Goal: Information Seeking & Learning: Learn about a topic

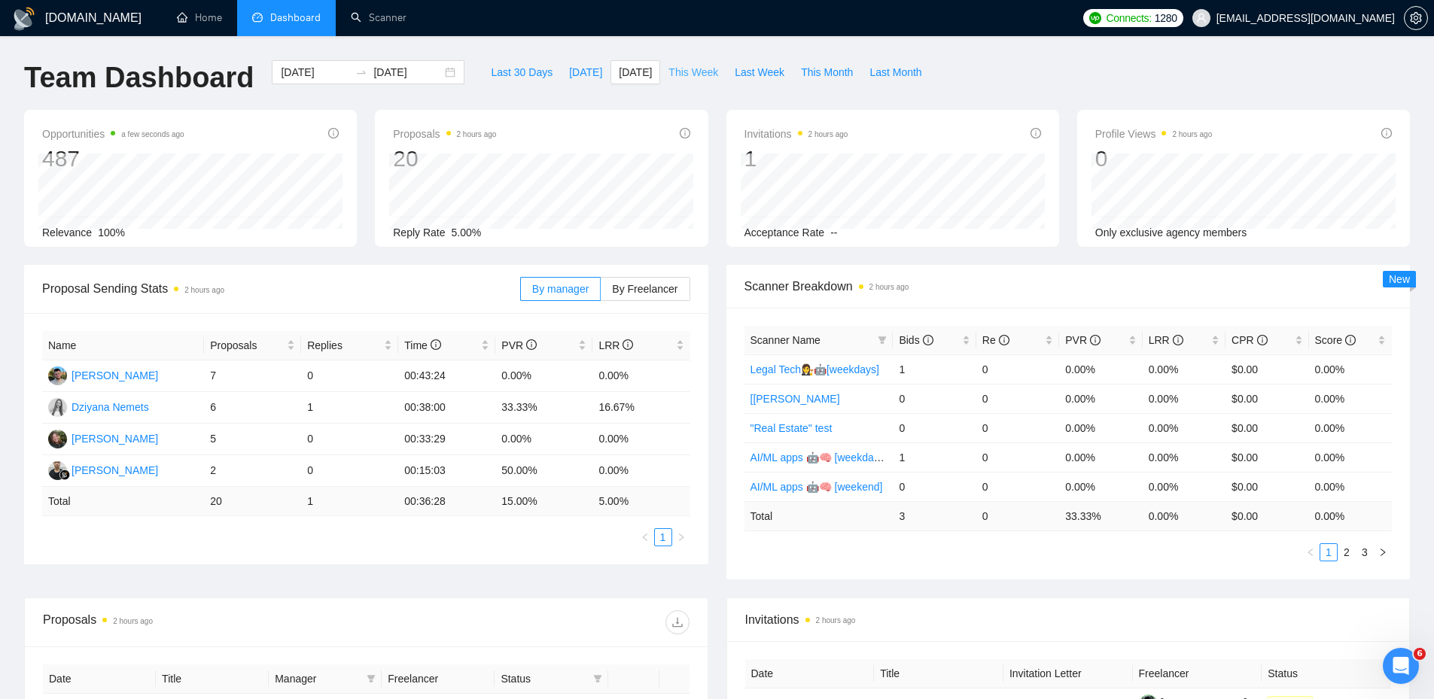
click at [688, 72] on span "This Week" at bounding box center [693, 72] width 50 height 17
type input "[DATE]"
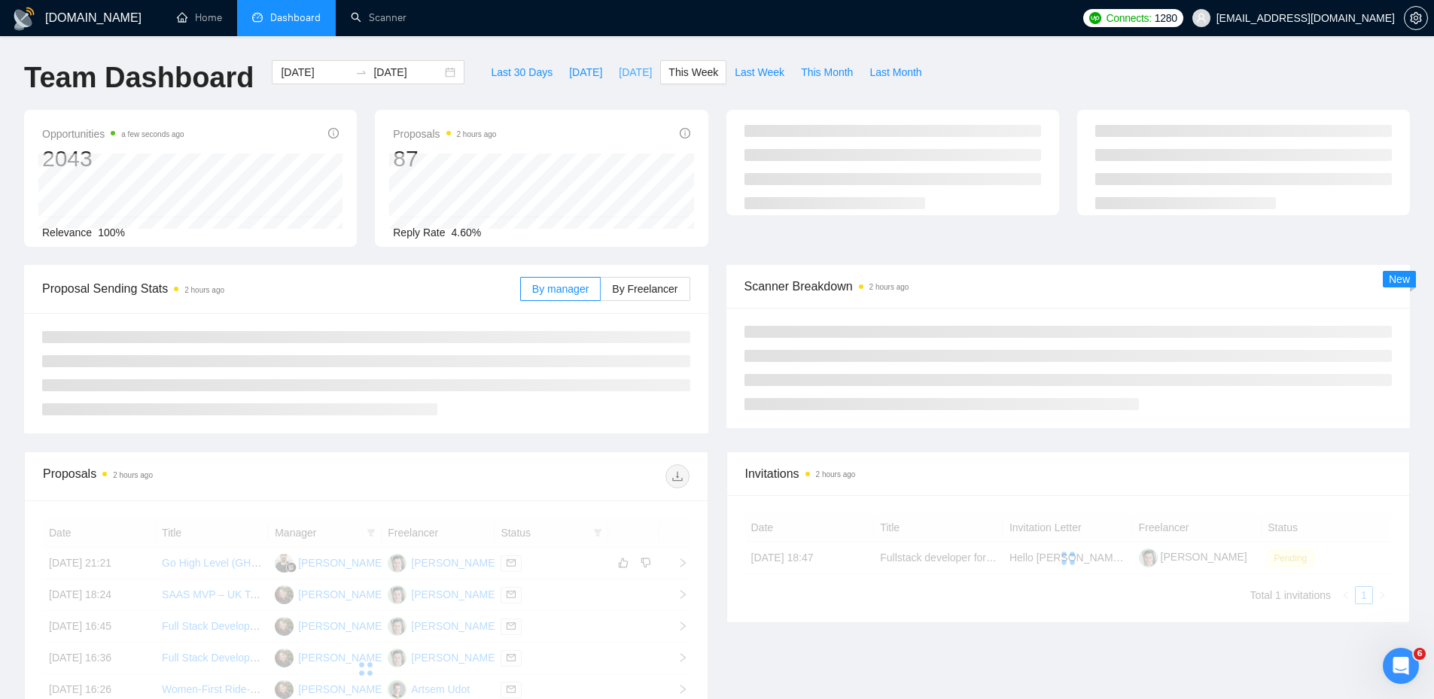
click at [619, 78] on span "[DATE]" at bounding box center [635, 72] width 33 height 17
type input "[DATE]"
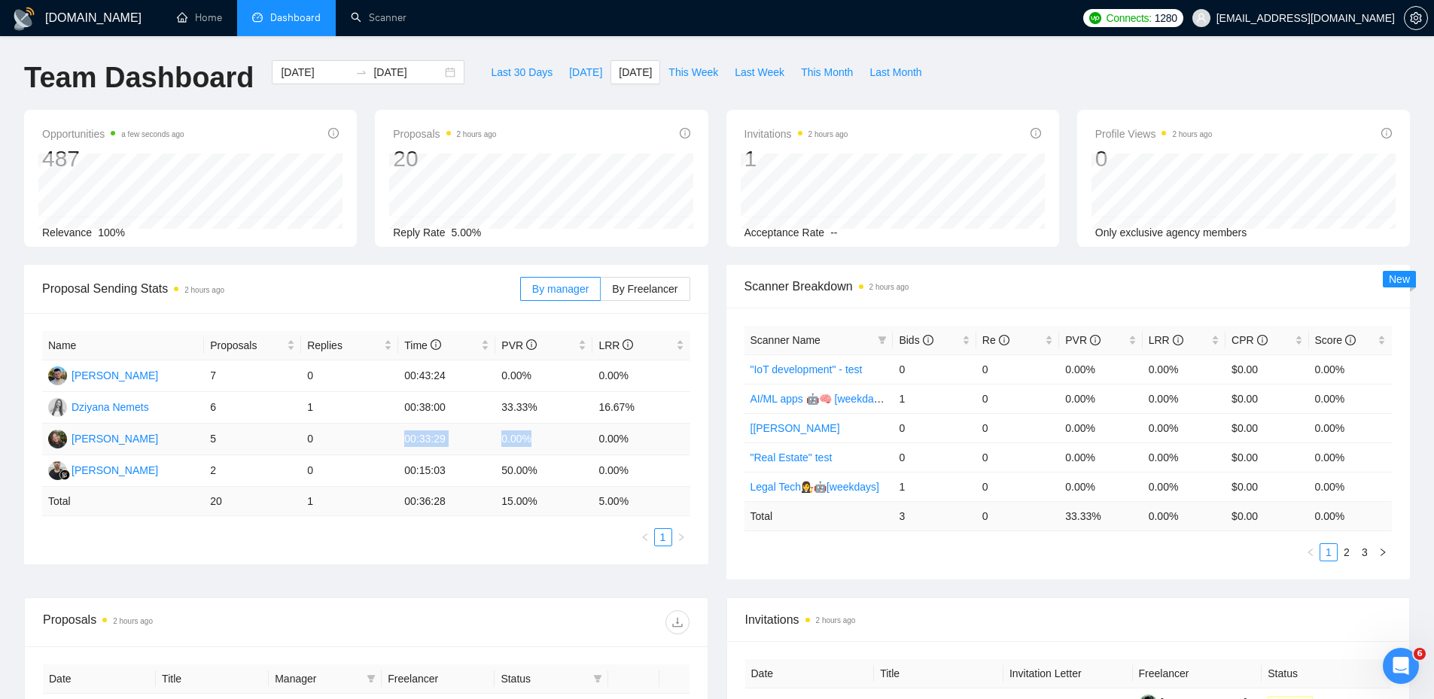
drag, startPoint x: 404, startPoint y: 439, endPoint x: 545, endPoint y: 453, distance: 141.5
click at [545, 453] on tr "[PERSON_NAME] 5 0 00:33:29 0.00% 0.00%" at bounding box center [366, 440] width 648 height 32
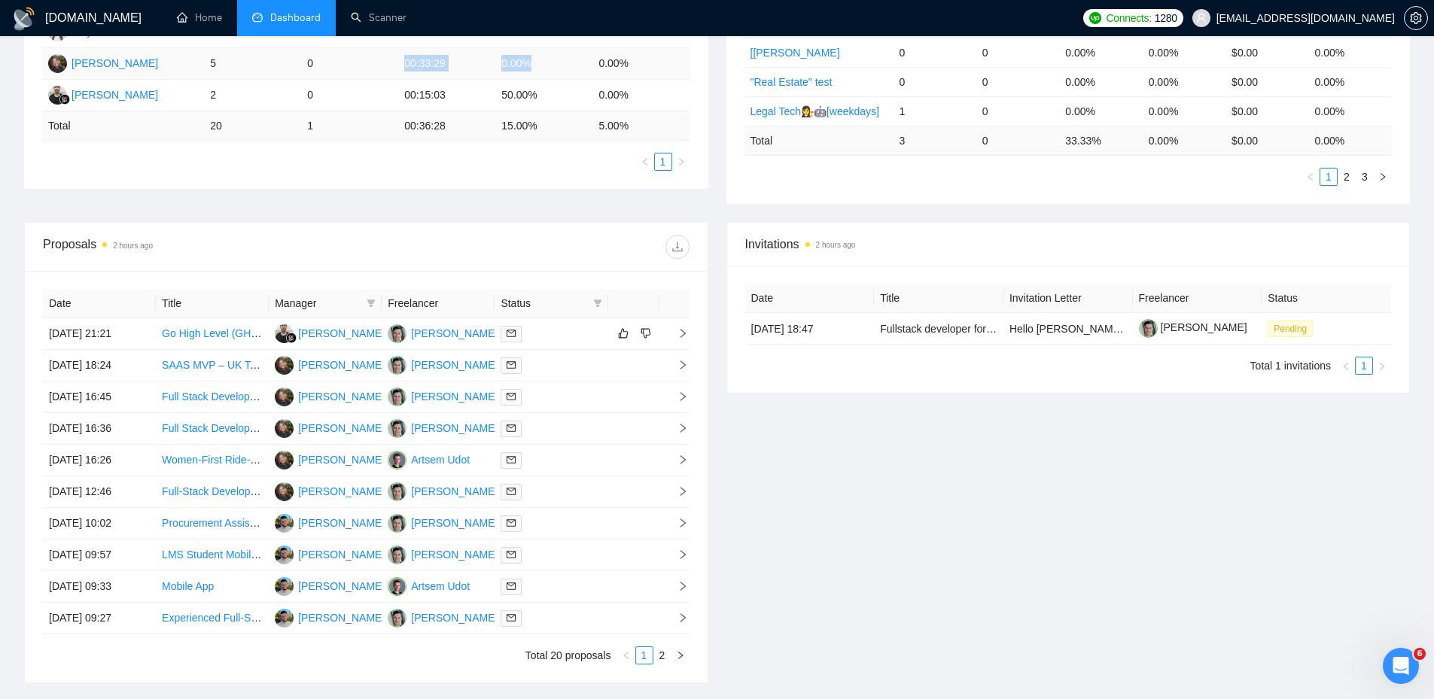
scroll to position [376, 0]
click at [560, 328] on div at bounding box center [551, 332] width 101 height 17
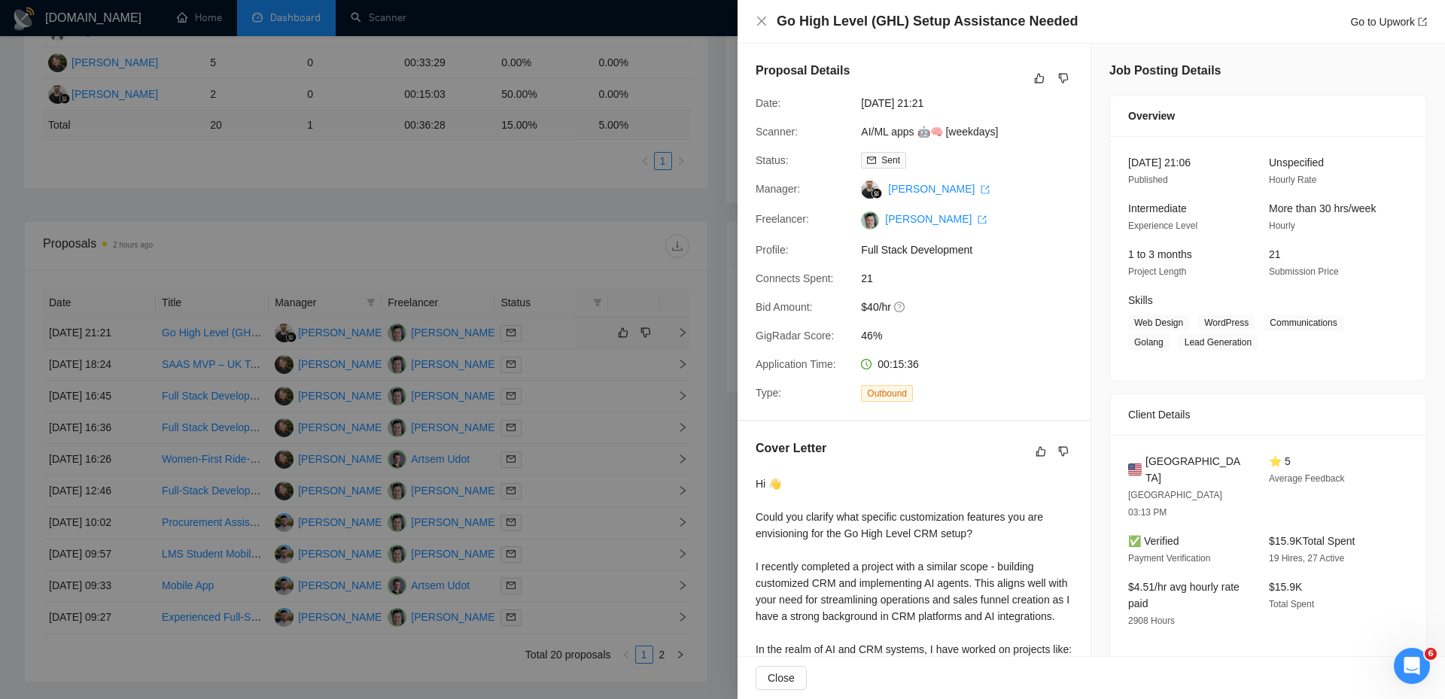
click at [560, 328] on div at bounding box center [722, 349] width 1445 height 699
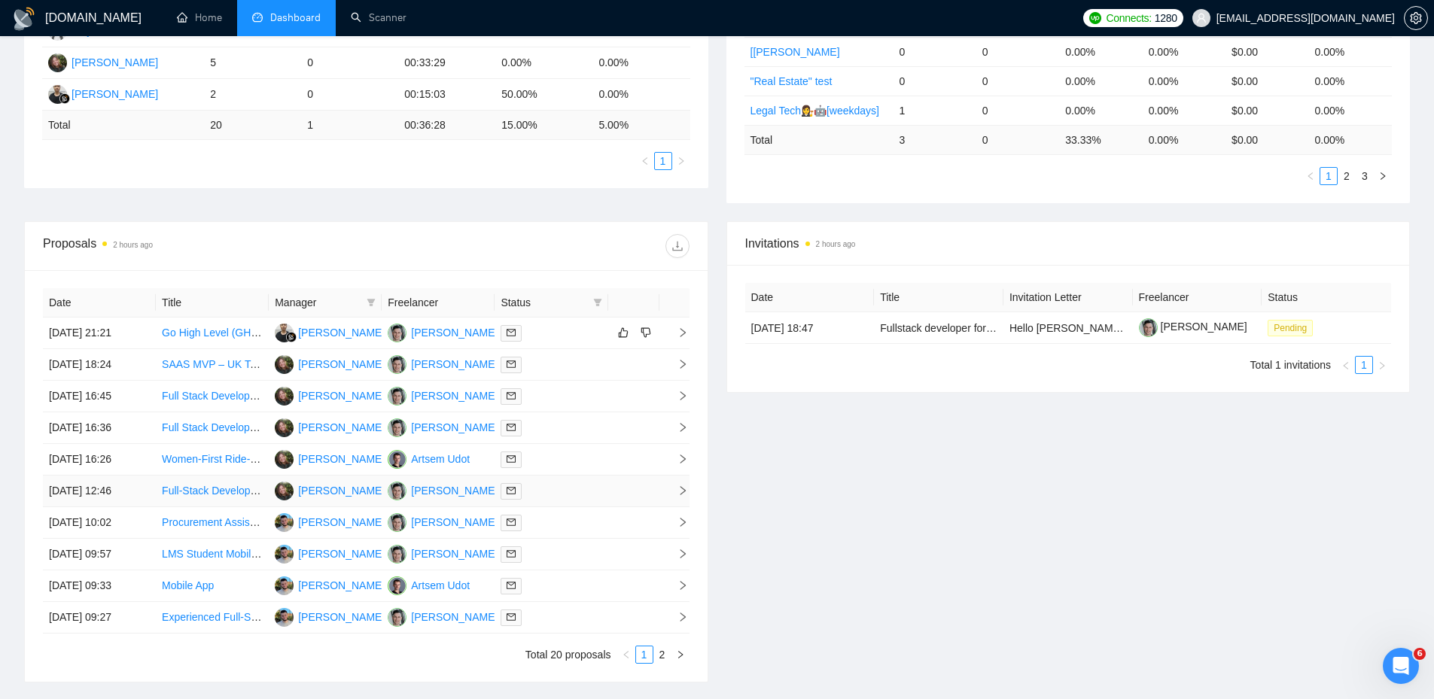
click at [543, 497] on div at bounding box center [551, 490] width 101 height 17
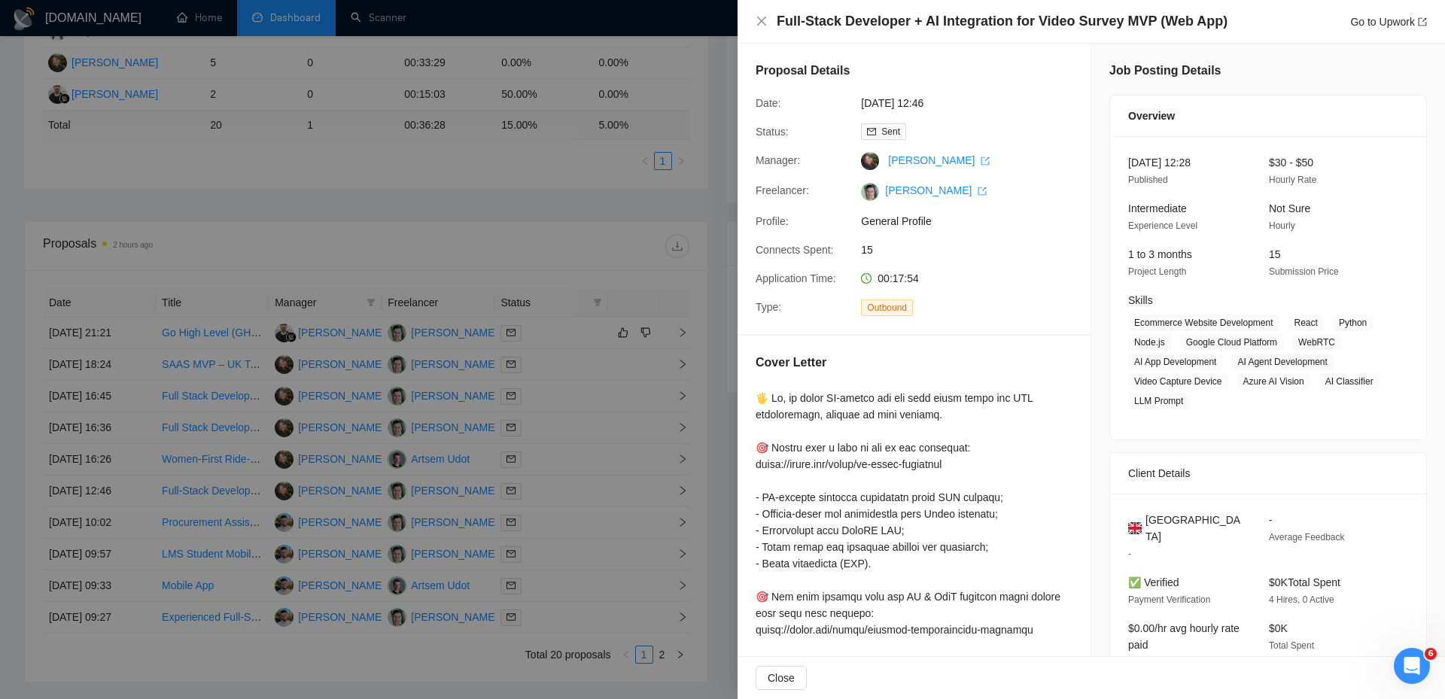
click at [547, 471] on div at bounding box center [722, 349] width 1445 height 699
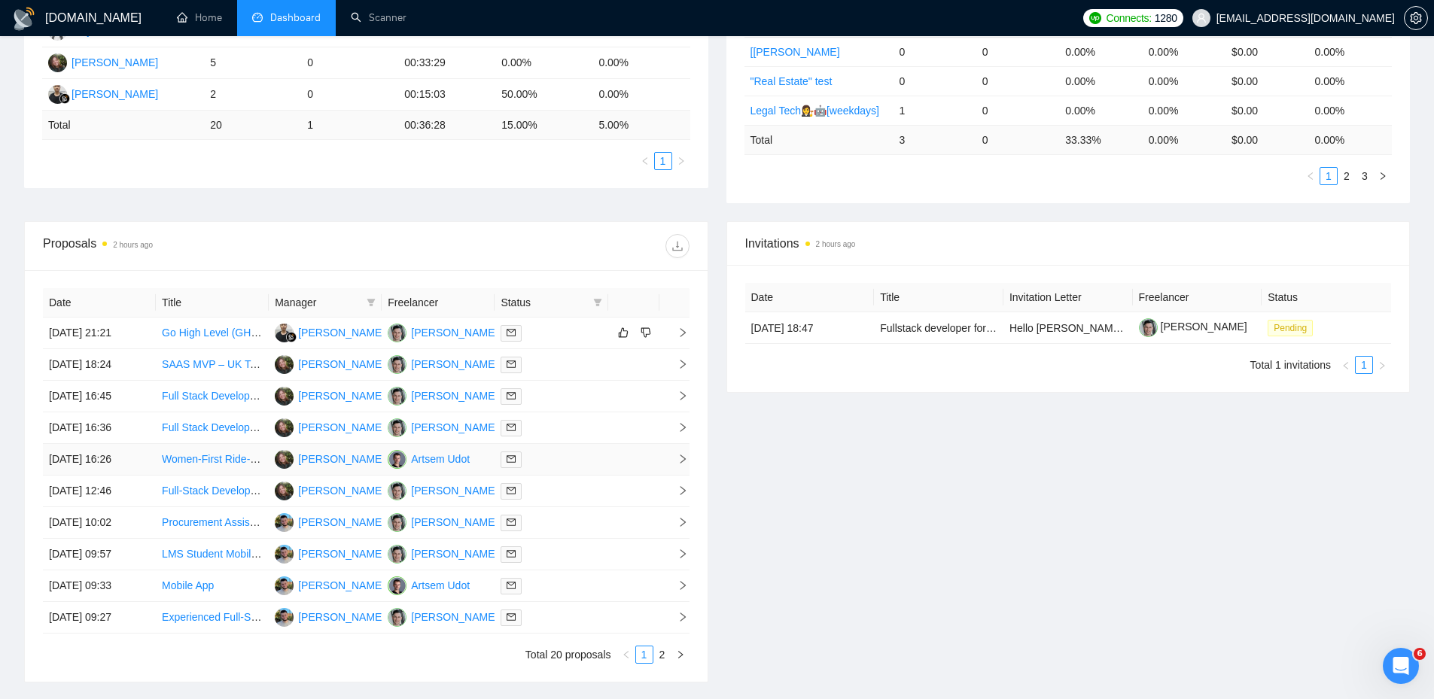
click at [547, 465] on div at bounding box center [551, 459] width 101 height 17
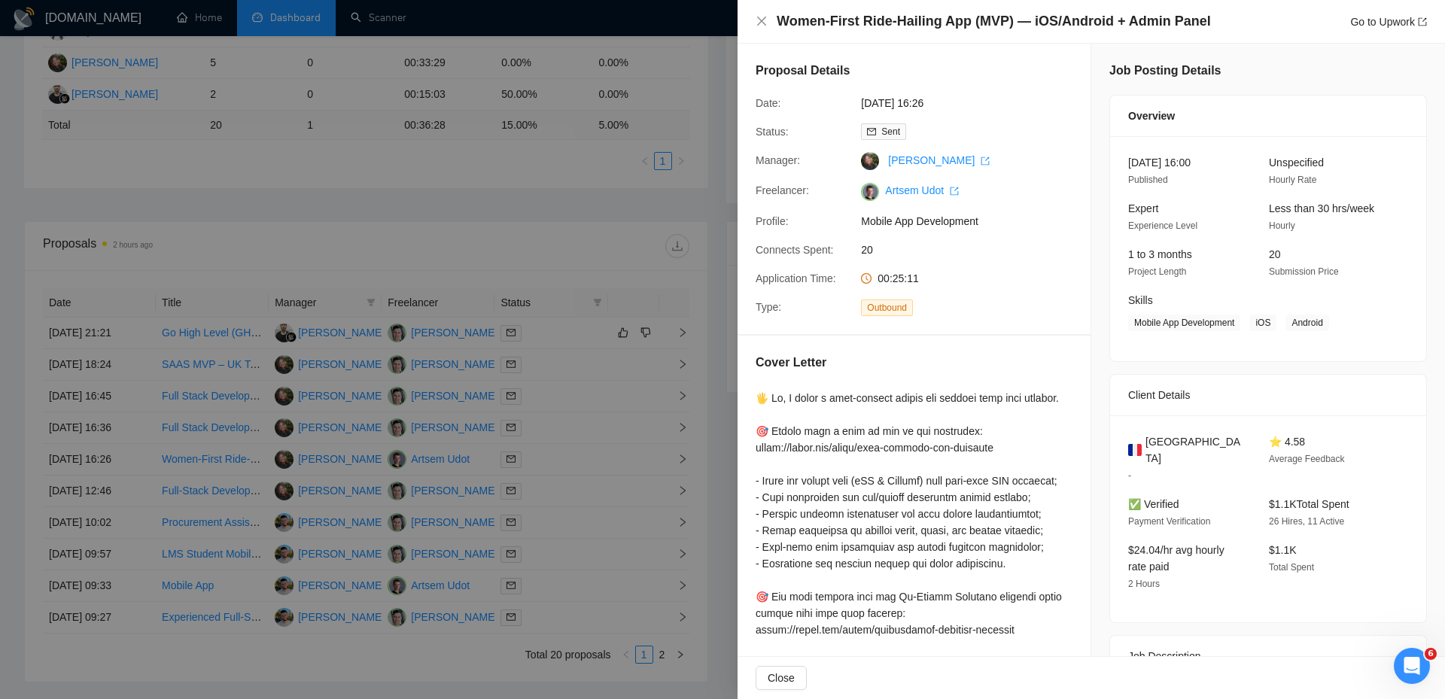
click at [547, 444] on div at bounding box center [722, 349] width 1445 height 699
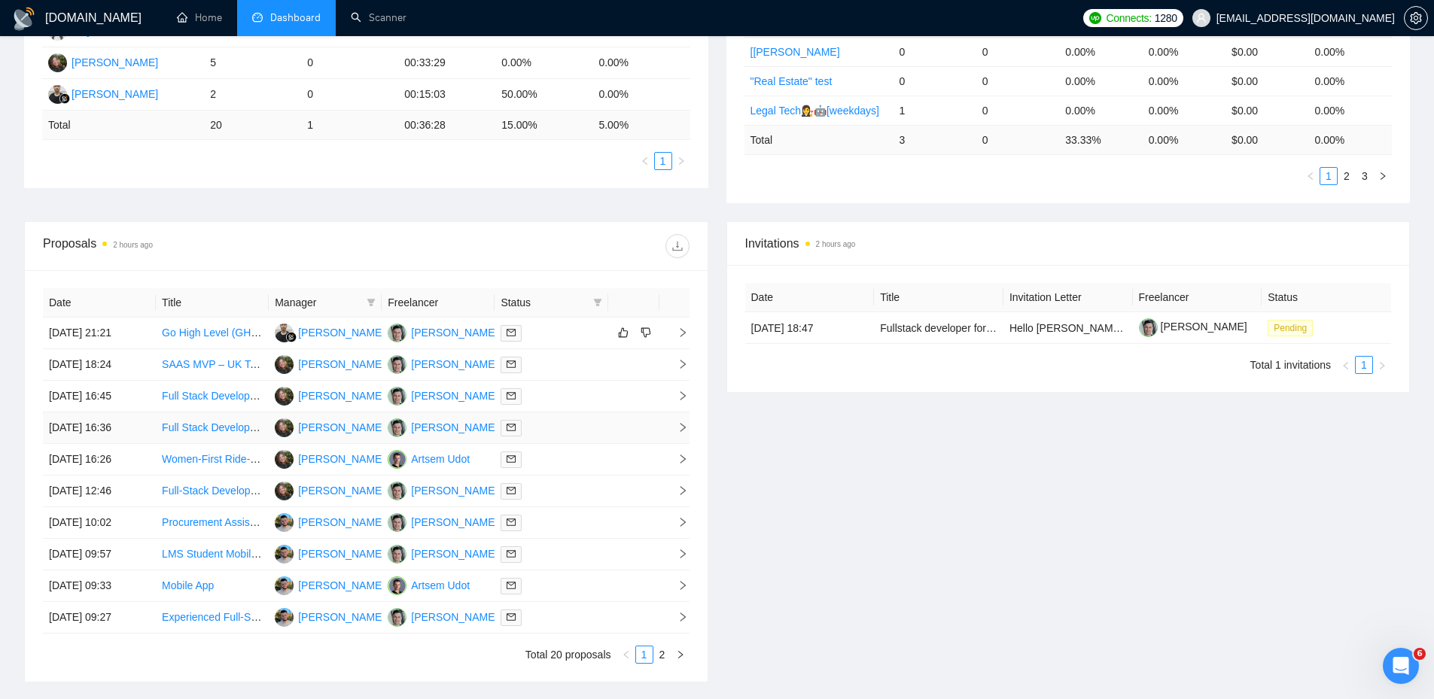
click at [557, 435] on div at bounding box center [551, 427] width 101 height 17
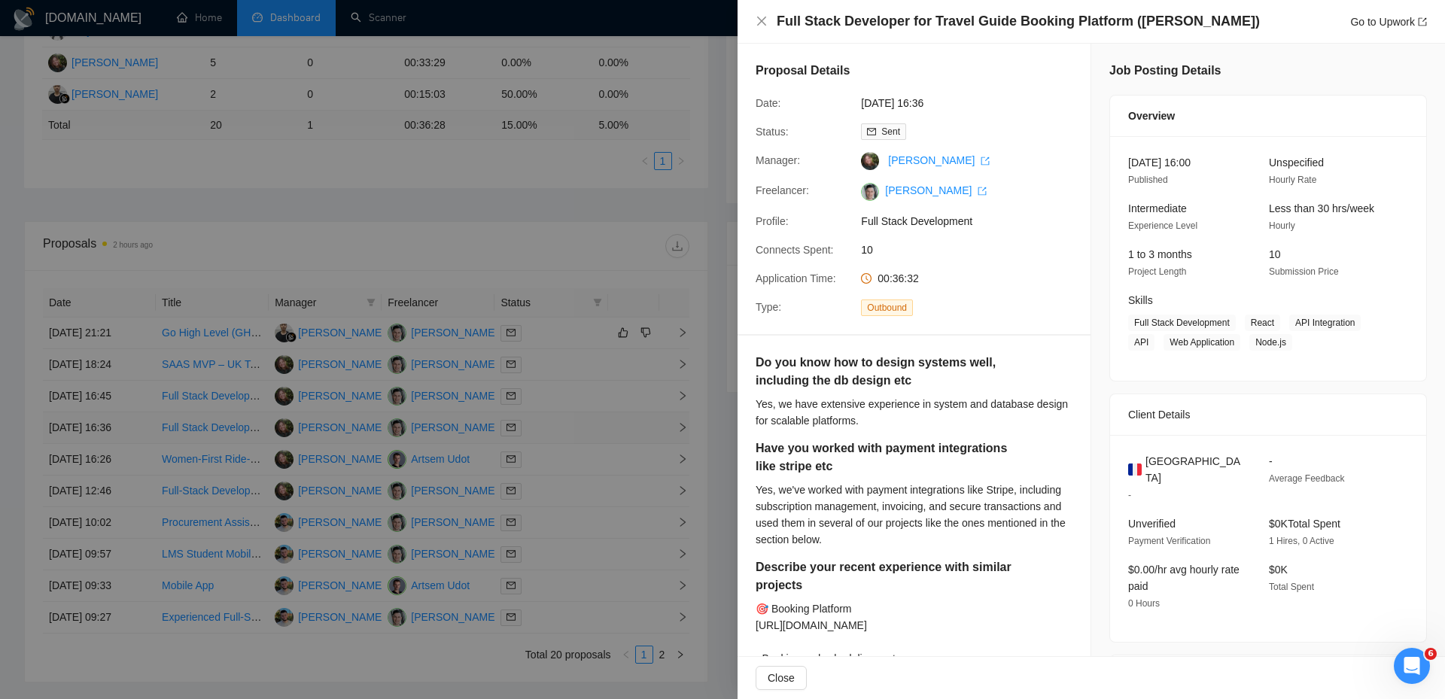
click at [557, 435] on div at bounding box center [722, 349] width 1445 height 699
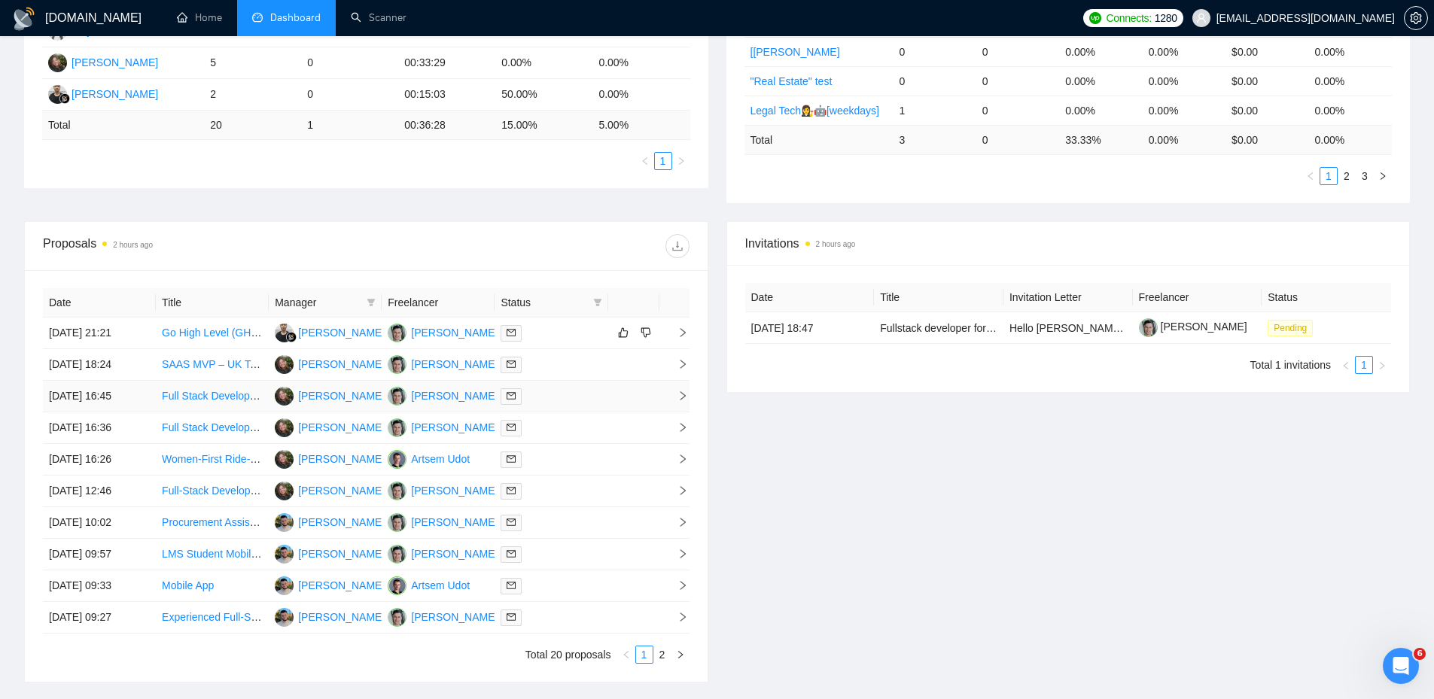
click at [557, 391] on div at bounding box center [551, 396] width 101 height 17
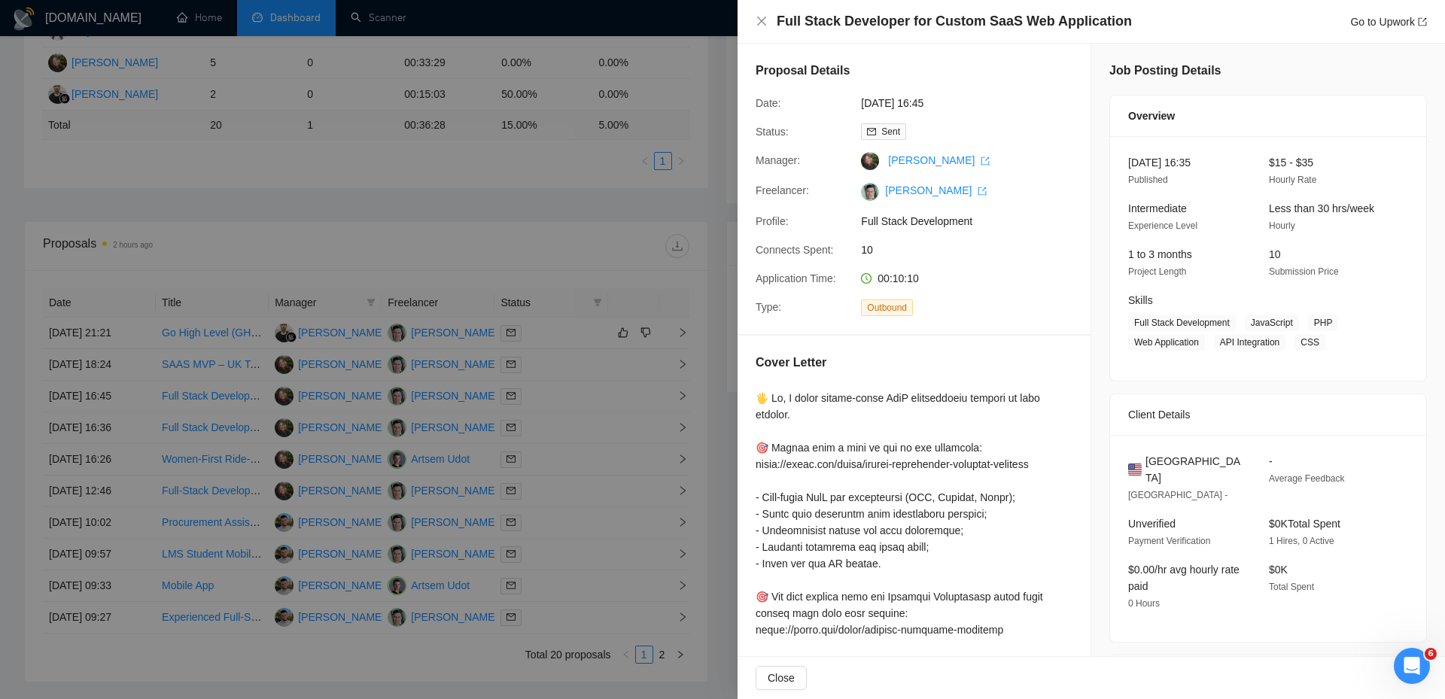
click at [558, 390] on div at bounding box center [722, 349] width 1445 height 699
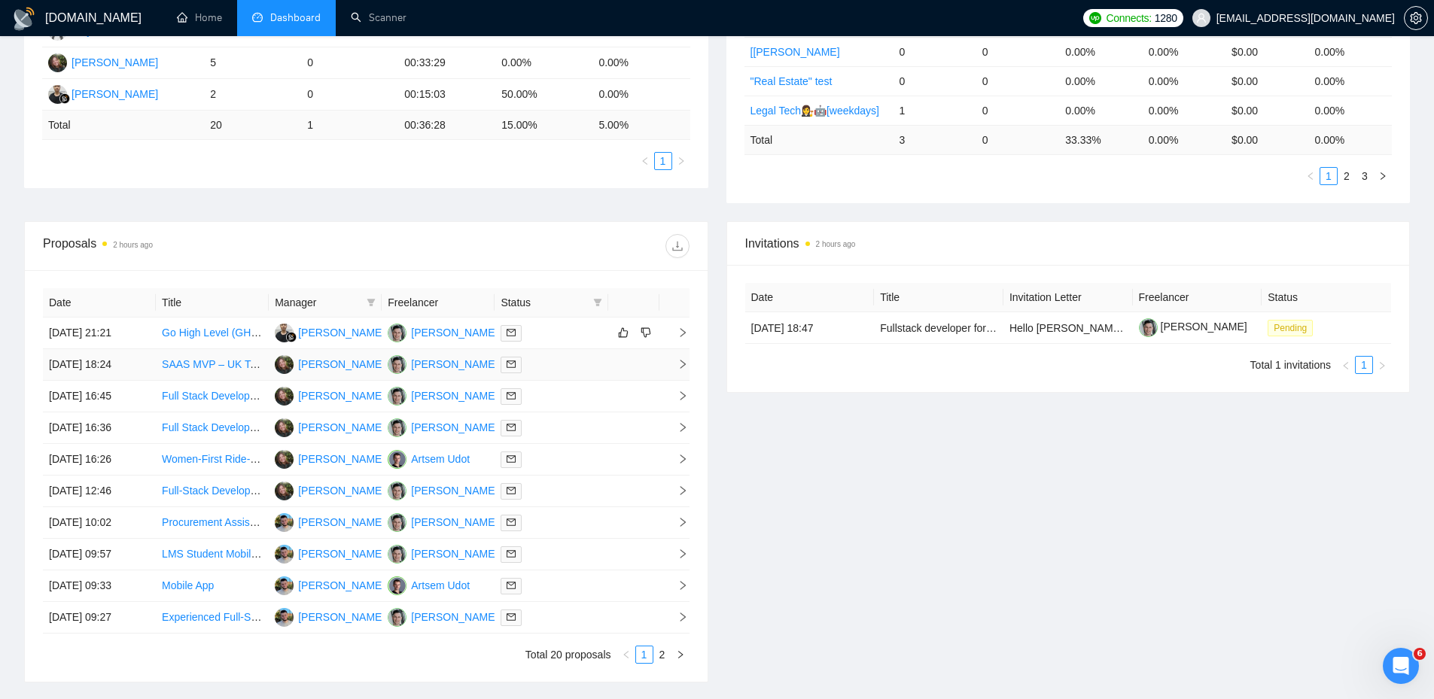
click at [552, 360] on div at bounding box center [551, 364] width 101 height 17
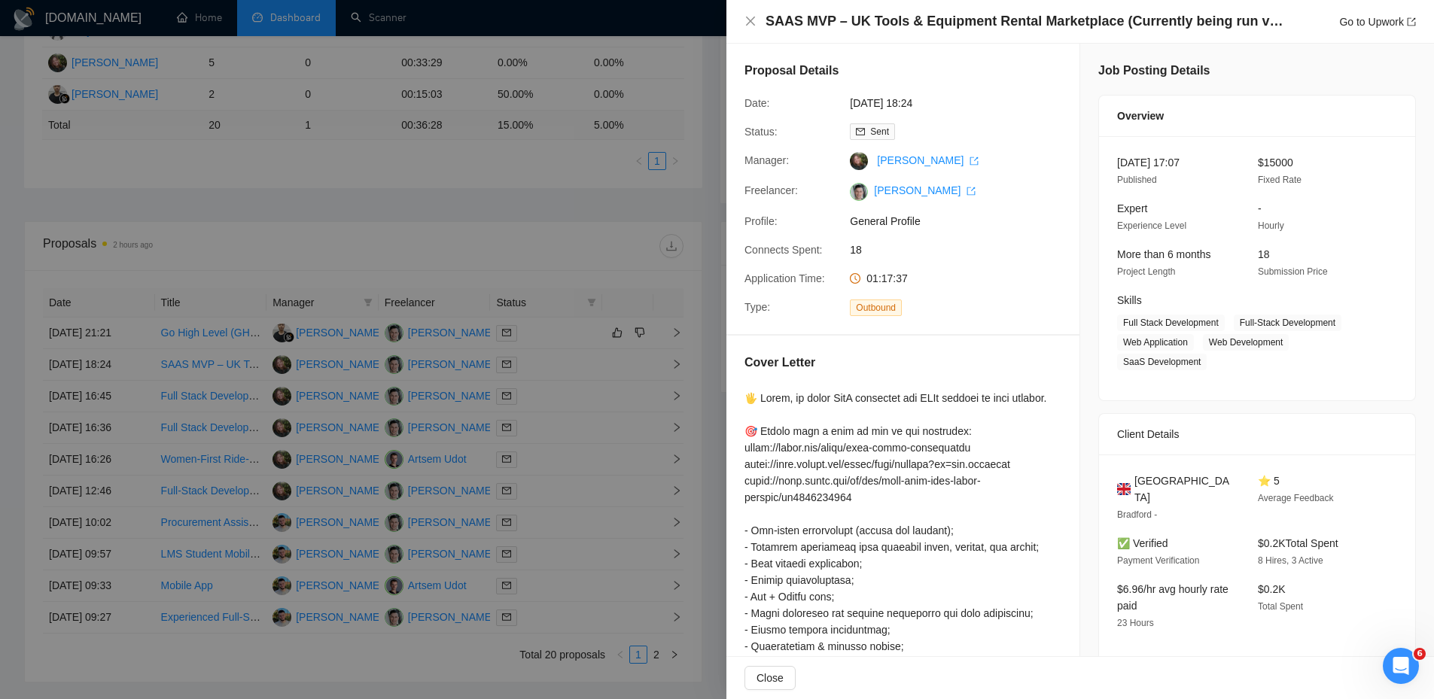
click at [552, 360] on div at bounding box center [717, 349] width 1434 height 699
click at [540, 364] on div at bounding box center [717, 349] width 1434 height 699
click at [665, 370] on div at bounding box center [717, 349] width 1434 height 699
click at [142, 364] on div at bounding box center [717, 349] width 1434 height 699
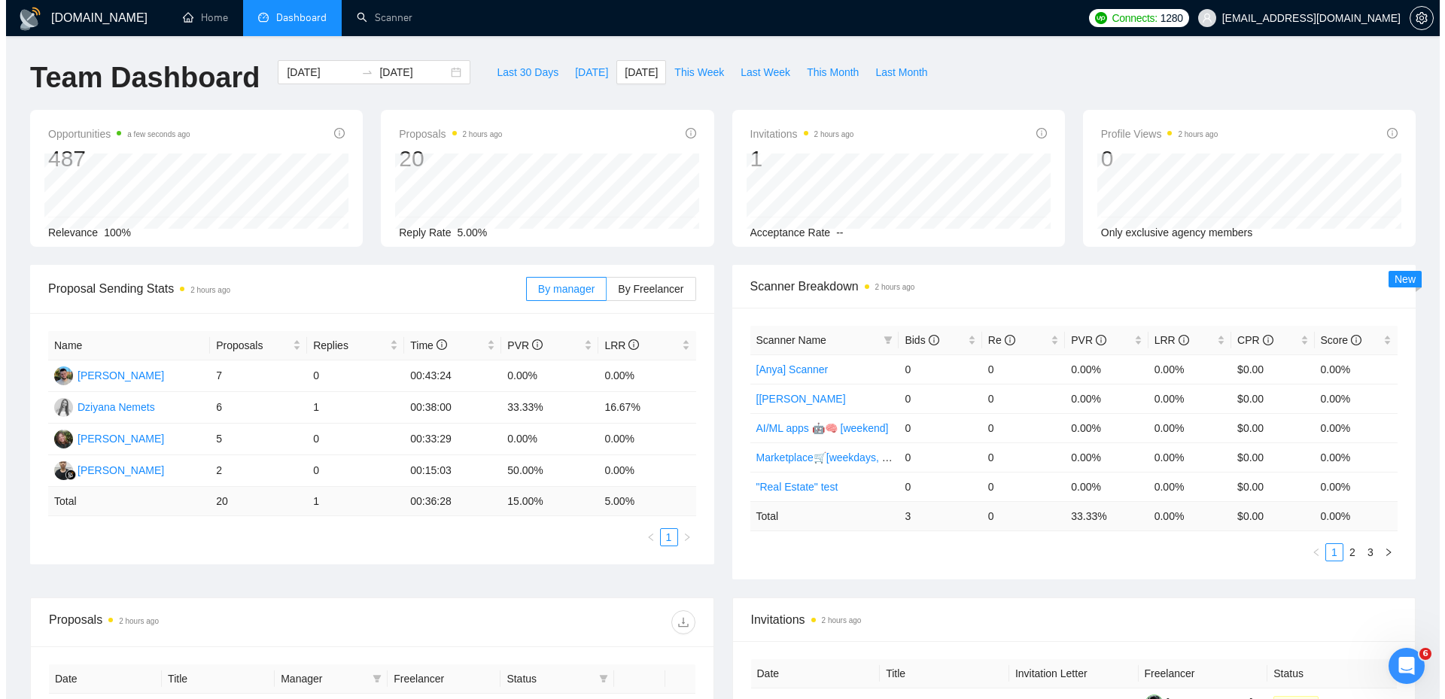
scroll to position [494, 0]
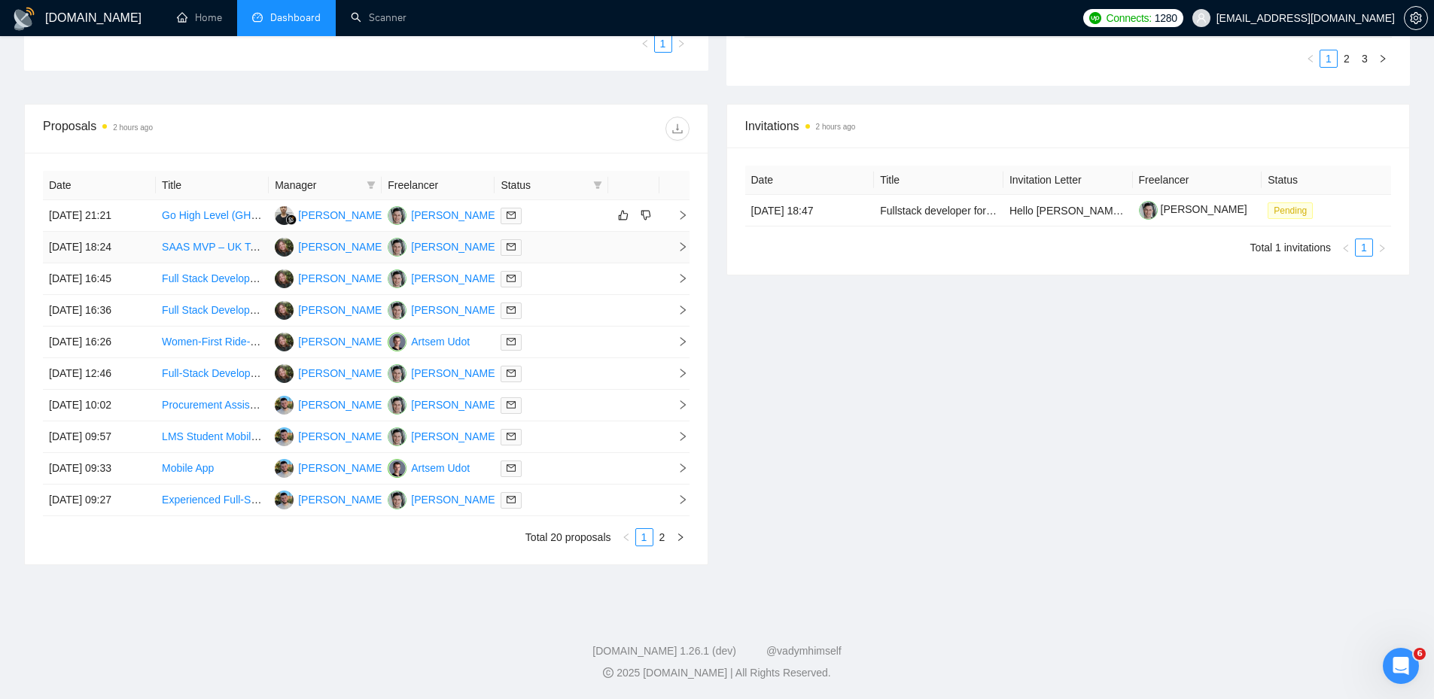
click at [571, 247] on div at bounding box center [551, 247] width 101 height 17
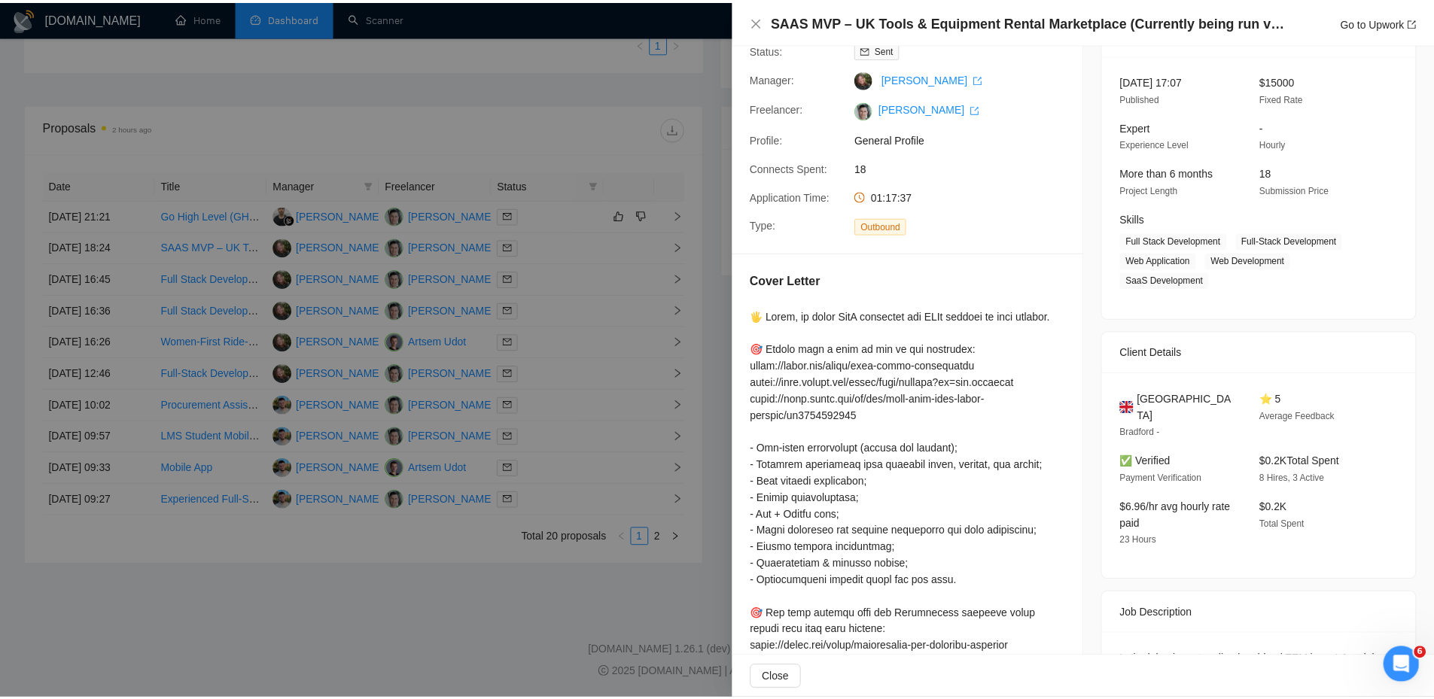
scroll to position [0, 0]
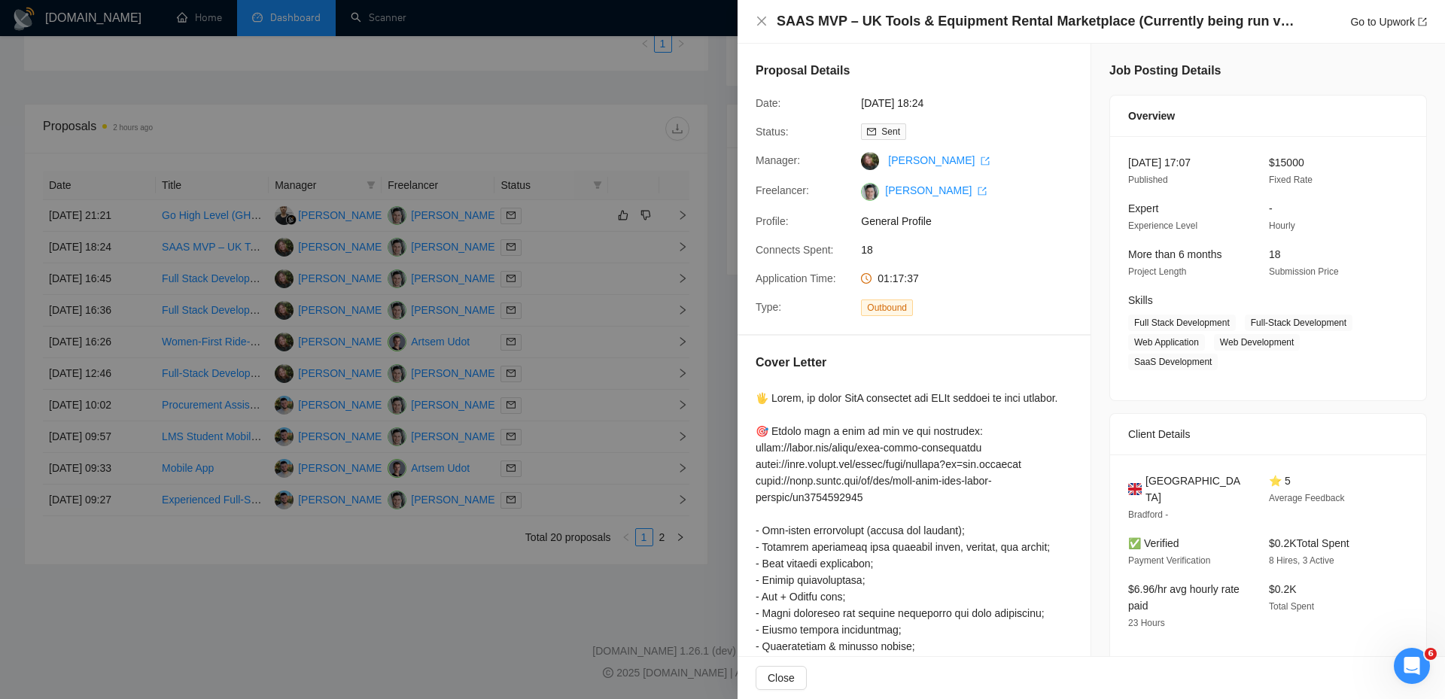
click at [562, 278] on div at bounding box center [722, 349] width 1445 height 699
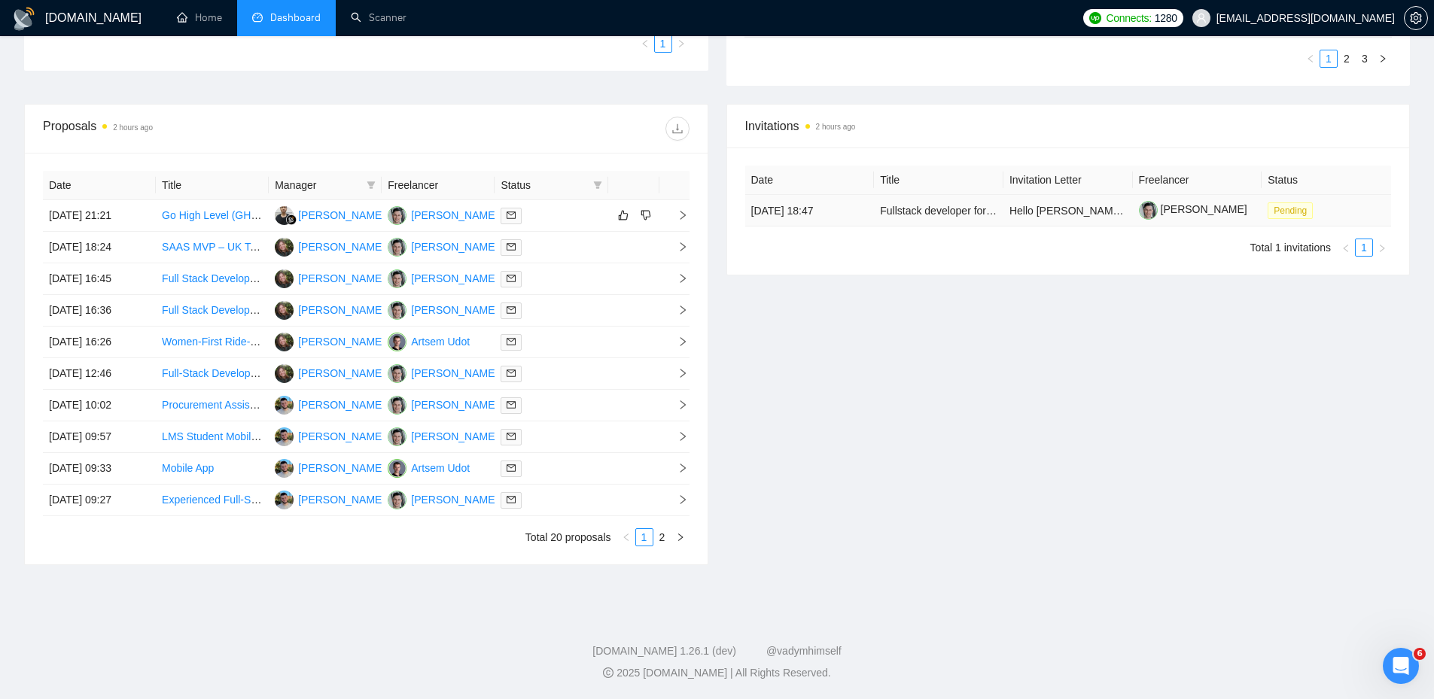
click at [923, 221] on td "Fullstack developer for complete vacation rental booking platform" at bounding box center [938, 211] width 129 height 32
click at [928, 216] on link "Fullstack developer for complete vacation rental booking platform" at bounding box center [1032, 211] width 304 height 12
